Goal: Register for event/course

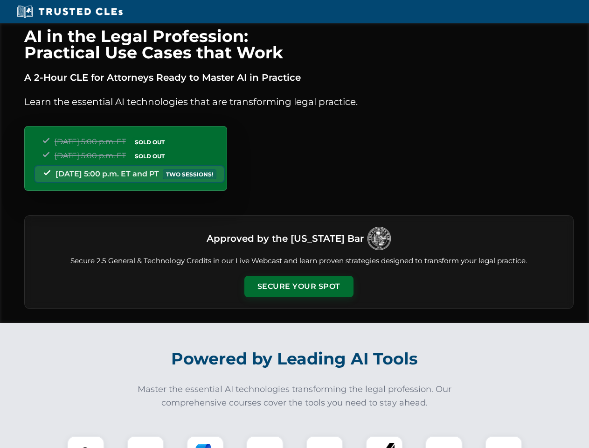
click at [298, 286] on button "Secure Your Spot" at bounding box center [298, 286] width 109 height 21
click at [86, 442] on img at bounding box center [85, 454] width 27 height 27
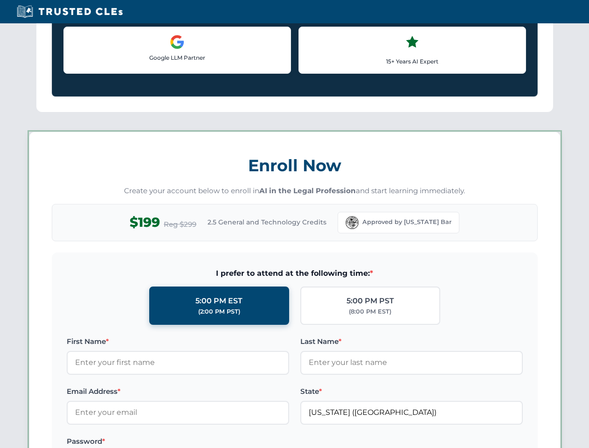
click at [205, 442] on label "Password *" at bounding box center [178, 441] width 222 height 11
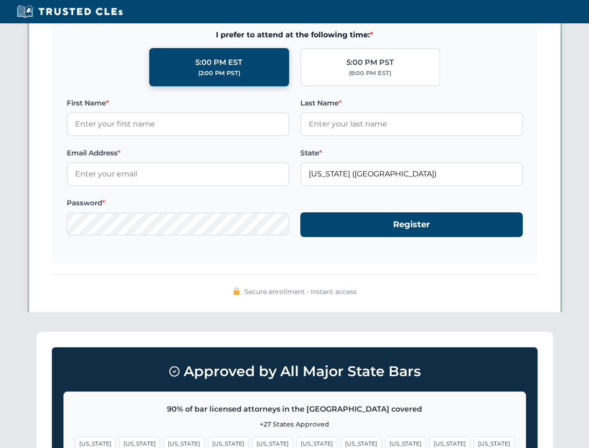
click at [429, 442] on span "[US_STATE]" at bounding box center [449, 443] width 41 height 14
